Goal: Navigation & Orientation: Find specific page/section

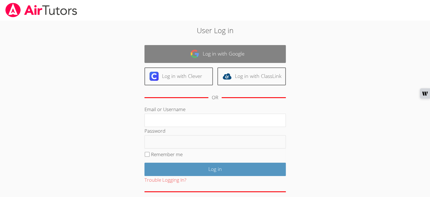
click at [228, 55] on link "Log in with Google" at bounding box center [215, 54] width 141 height 18
